Goal: Transaction & Acquisition: Download file/media

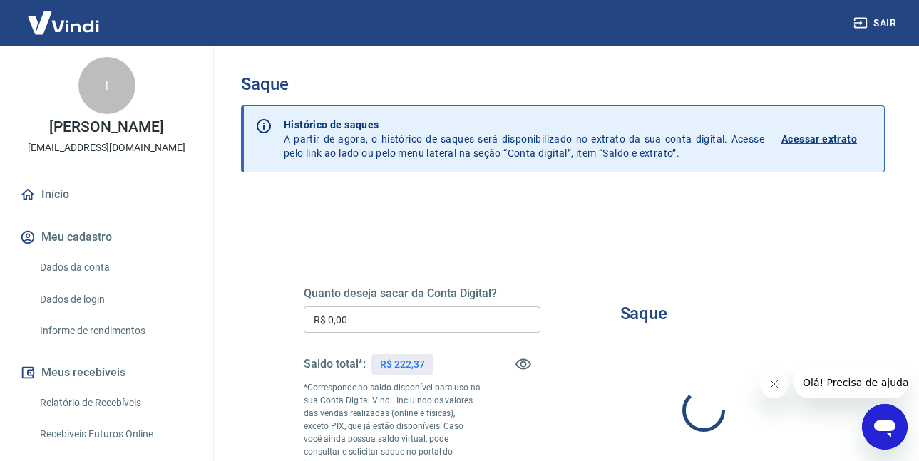
scroll to position [214, 0]
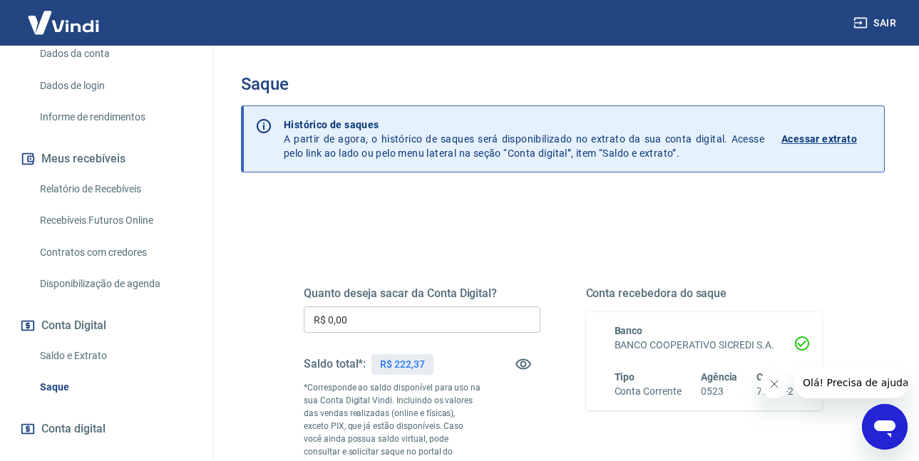
click at [125, 204] on link "Relatório de Recebíveis" at bounding box center [115, 189] width 162 height 29
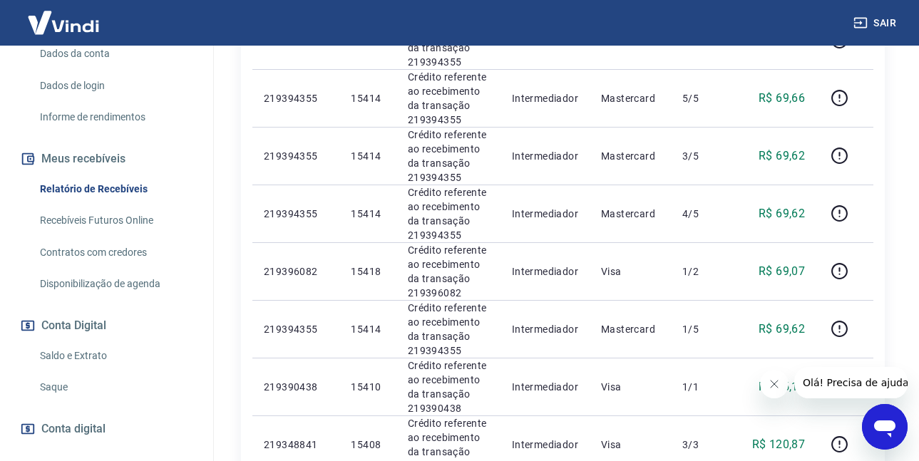
scroll to position [182, 0]
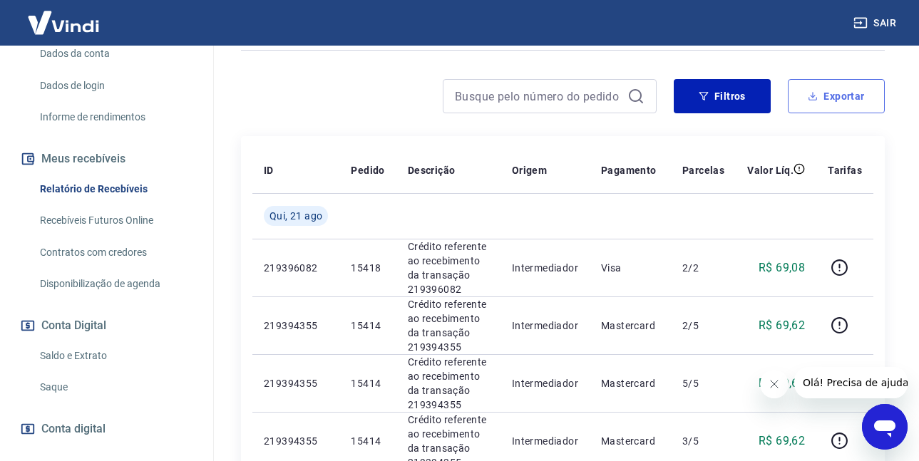
click at [820, 98] on button "Exportar" at bounding box center [835, 96] width 97 height 34
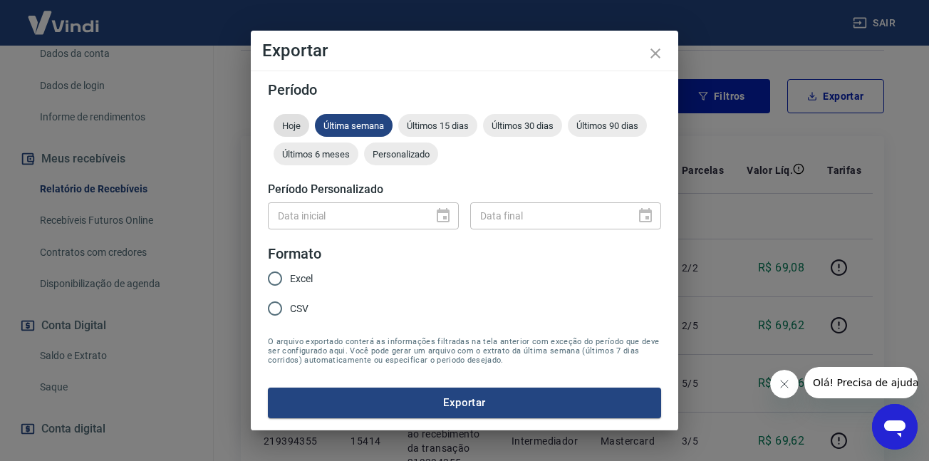
click at [298, 122] on span "Hoje" at bounding box center [292, 125] width 36 height 11
click at [288, 305] on input "CSV" at bounding box center [275, 309] width 30 height 30
radio input "true"
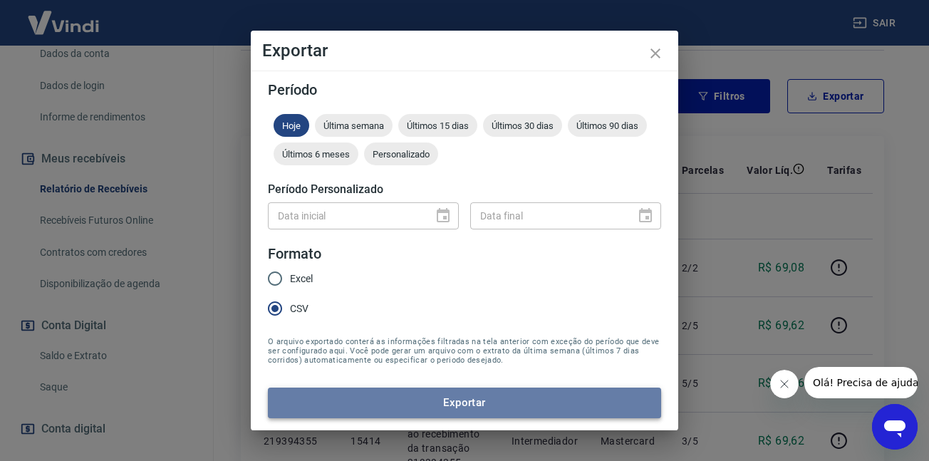
click at [373, 407] on button "Exportar" at bounding box center [464, 403] width 393 height 30
